Goal: Find contact information: Find contact information

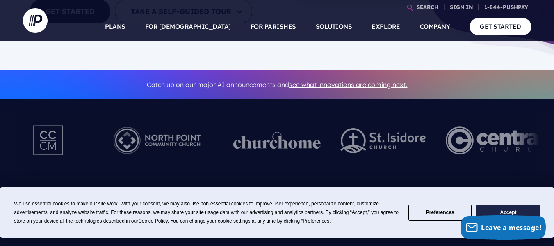
scroll to position [205, 0]
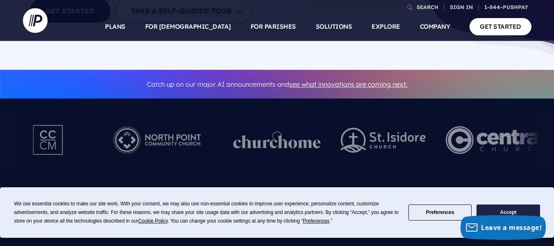
click at [502, 209] on button "Accept" at bounding box center [508, 212] width 63 height 16
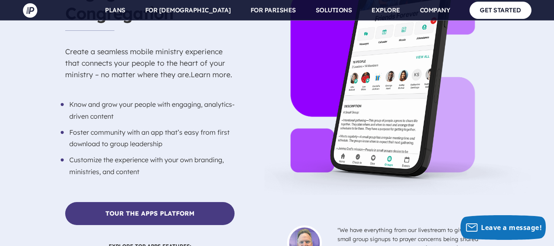
scroll to position [1477, 0]
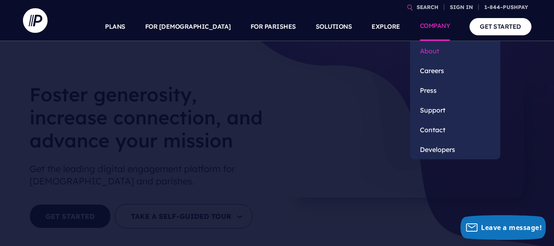
click at [426, 48] on link "About" at bounding box center [455, 51] width 90 height 20
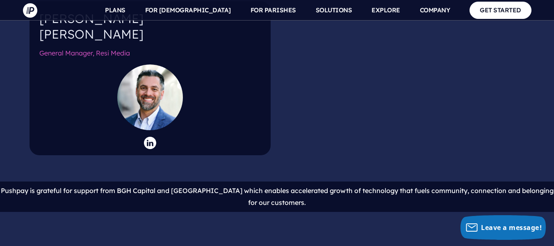
scroll to position [1551, 0]
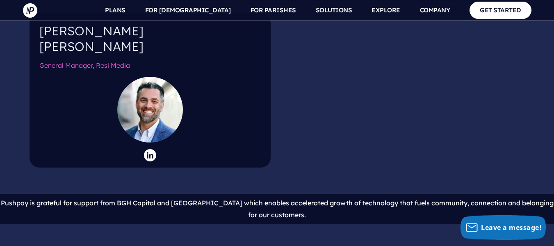
click at [153, 123] on div at bounding box center [150, 110] width 66 height 66
click at [148, 114] on div at bounding box center [150, 110] width 66 height 66
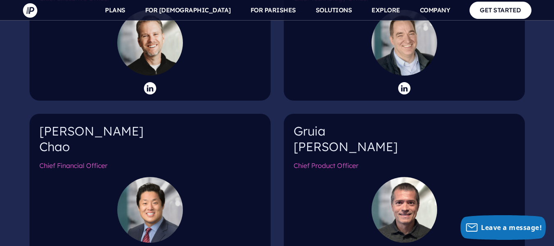
scroll to position [936, 0]
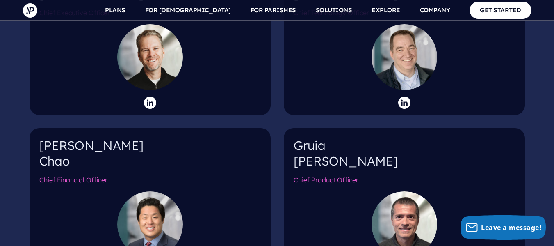
click at [183, 190] on div "Burt Chao Chief Financial Officer" at bounding box center [150, 205] width 241 height 154
click at [158, 191] on div at bounding box center [150, 224] width 66 height 66
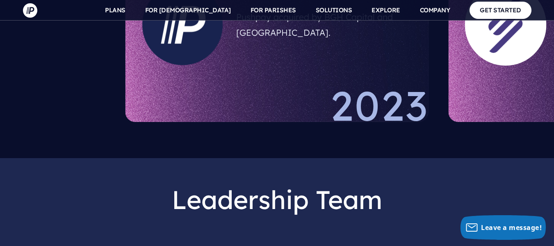
scroll to position [648, 0]
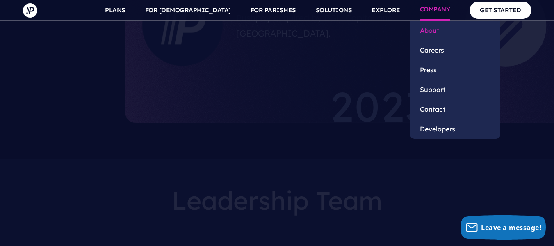
click at [432, 32] on link "About" at bounding box center [455, 31] width 90 height 20
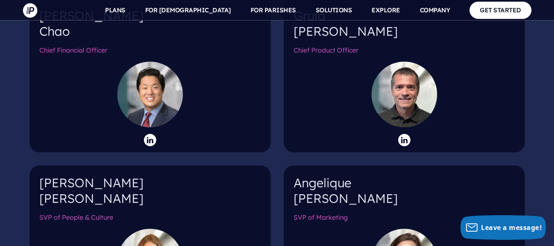
scroll to position [1067, 0]
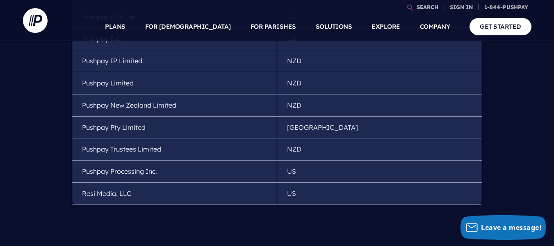
scroll to position [205, 0]
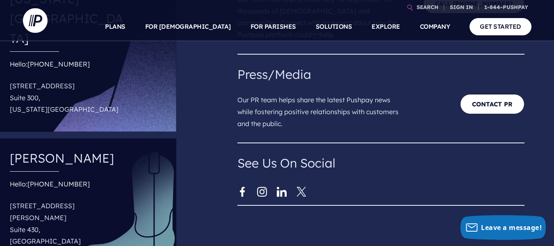
scroll to position [82, 0]
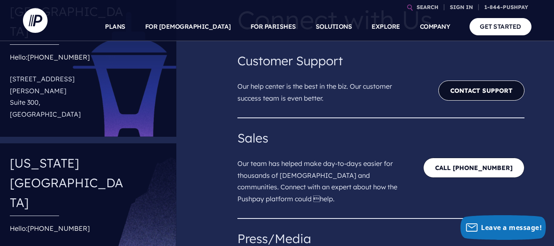
click at [449, 92] on link "Contact Support" at bounding box center [482, 90] width 86 height 20
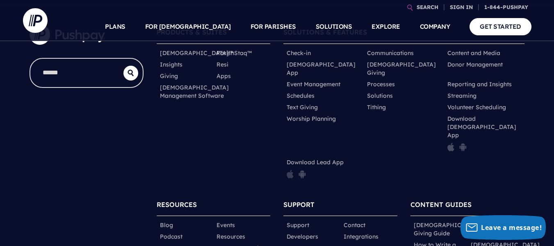
scroll to position [382, 0]
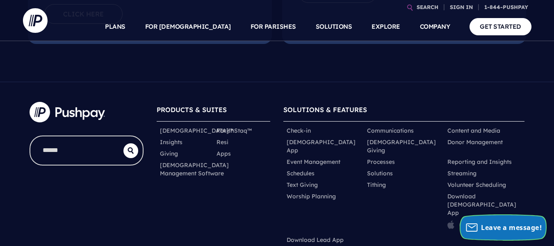
click at [491, 228] on span "Leave a message!" at bounding box center [511, 227] width 61 height 9
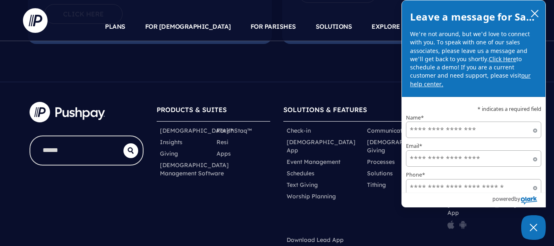
click at [73, 197] on div at bounding box center [86, 222] width 127 height 254
